Goal: Find specific page/section: Find specific page/section

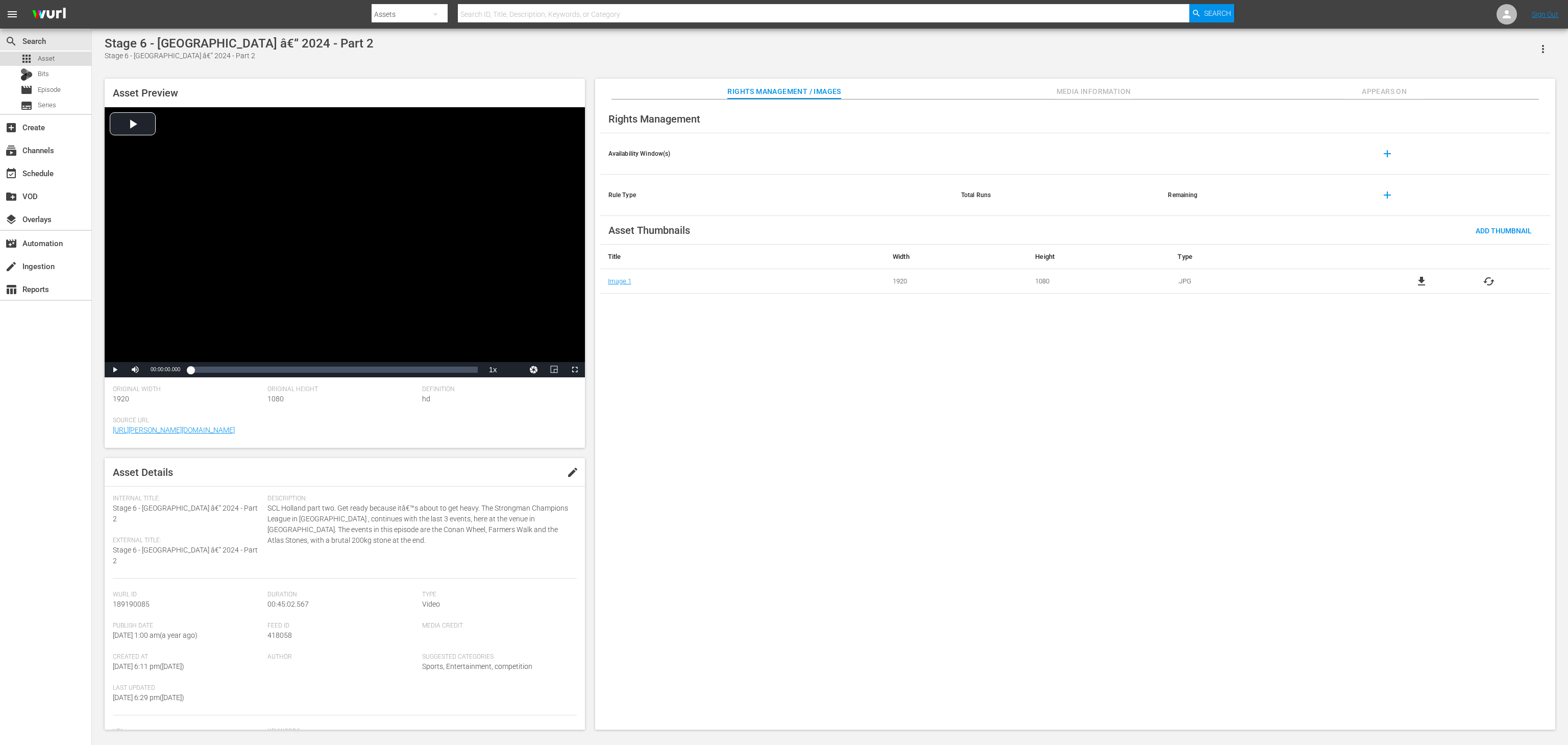
click at [49, 62] on span "Asset" at bounding box center [46, 59] width 17 height 10
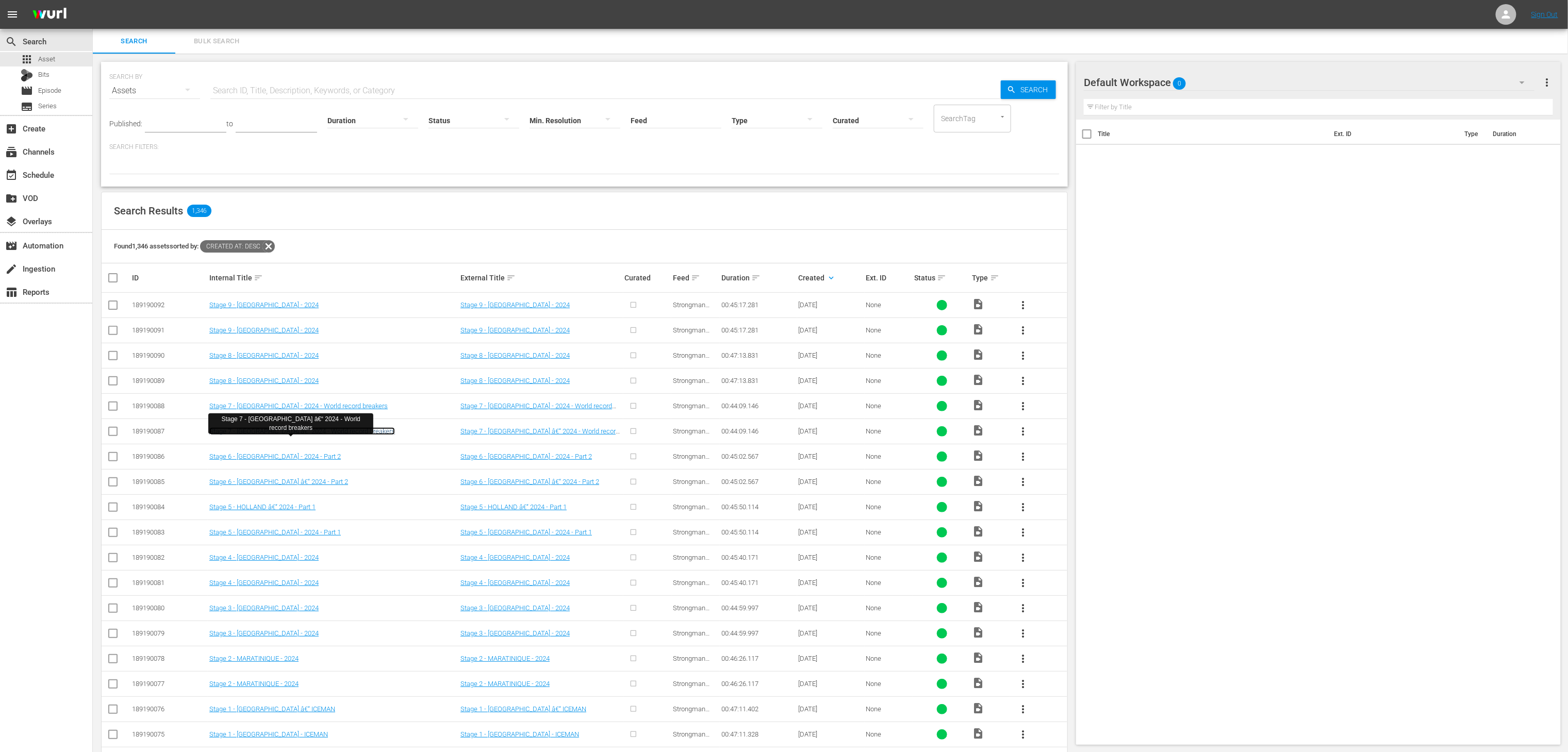
click at [353, 430] on link "Stage 7 - FINLAND â€“ 2024 - World record breakers" at bounding box center [302, 431] width 186 height 8
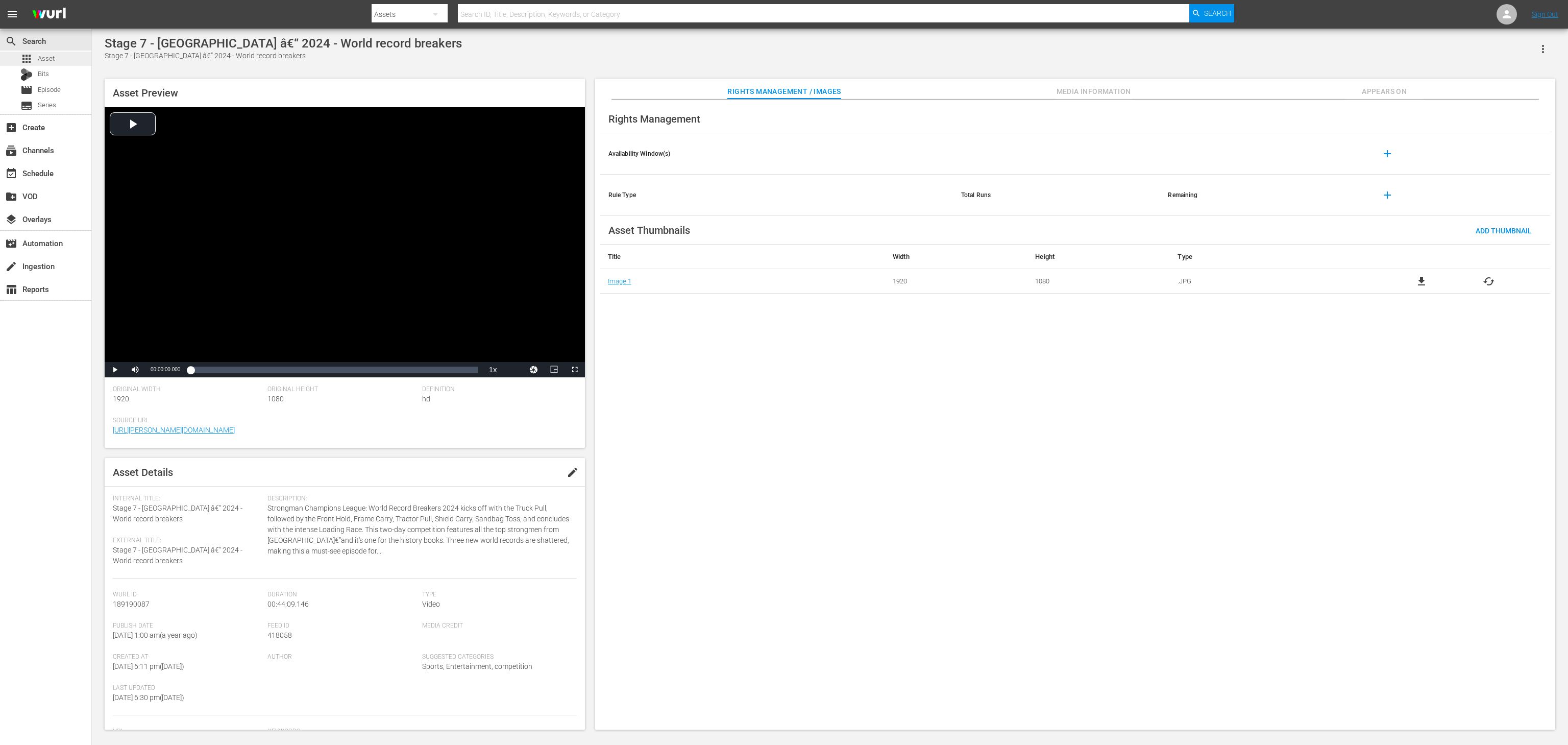
click at [82, 57] on div "apps Asset" at bounding box center [45, 59] width 92 height 14
